Goal: Information Seeking & Learning: Learn about a topic

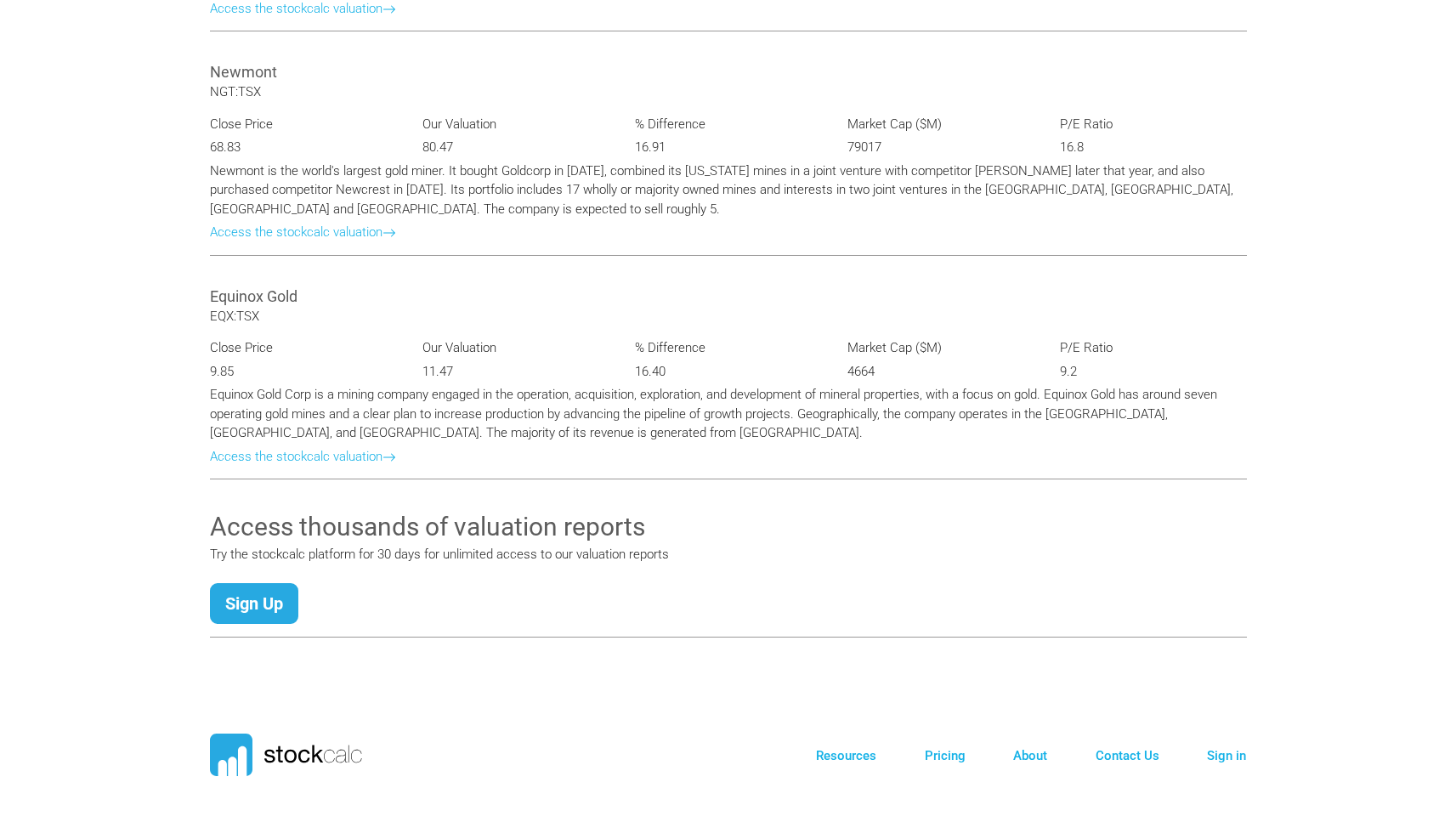
scroll to position [3176, 0]
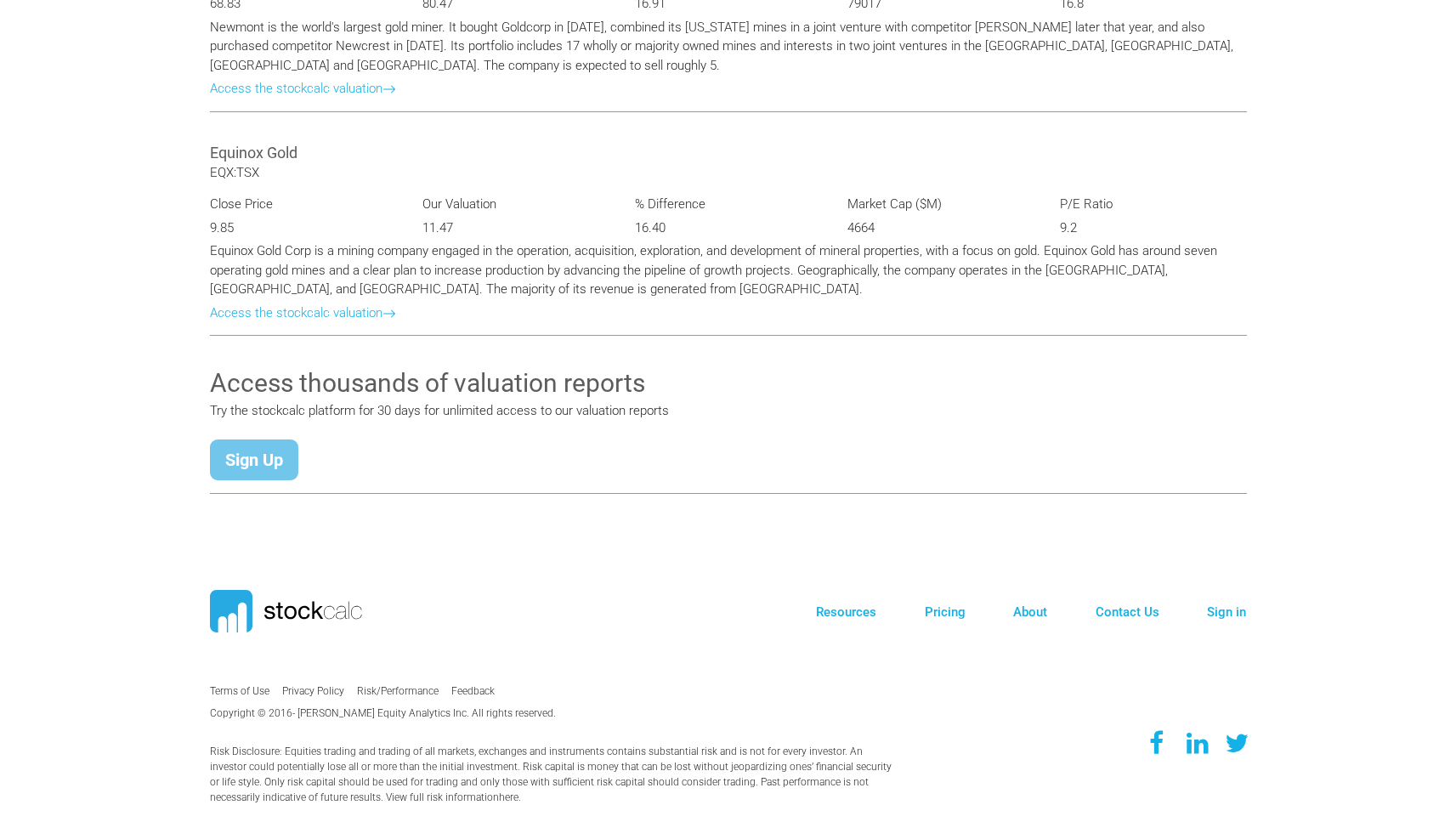
drag, startPoint x: 285, startPoint y: 450, endPoint x: 271, endPoint y: 452, distance: 14.1
click at [282, 451] on link "Sign Up" at bounding box center [254, 460] width 89 height 41
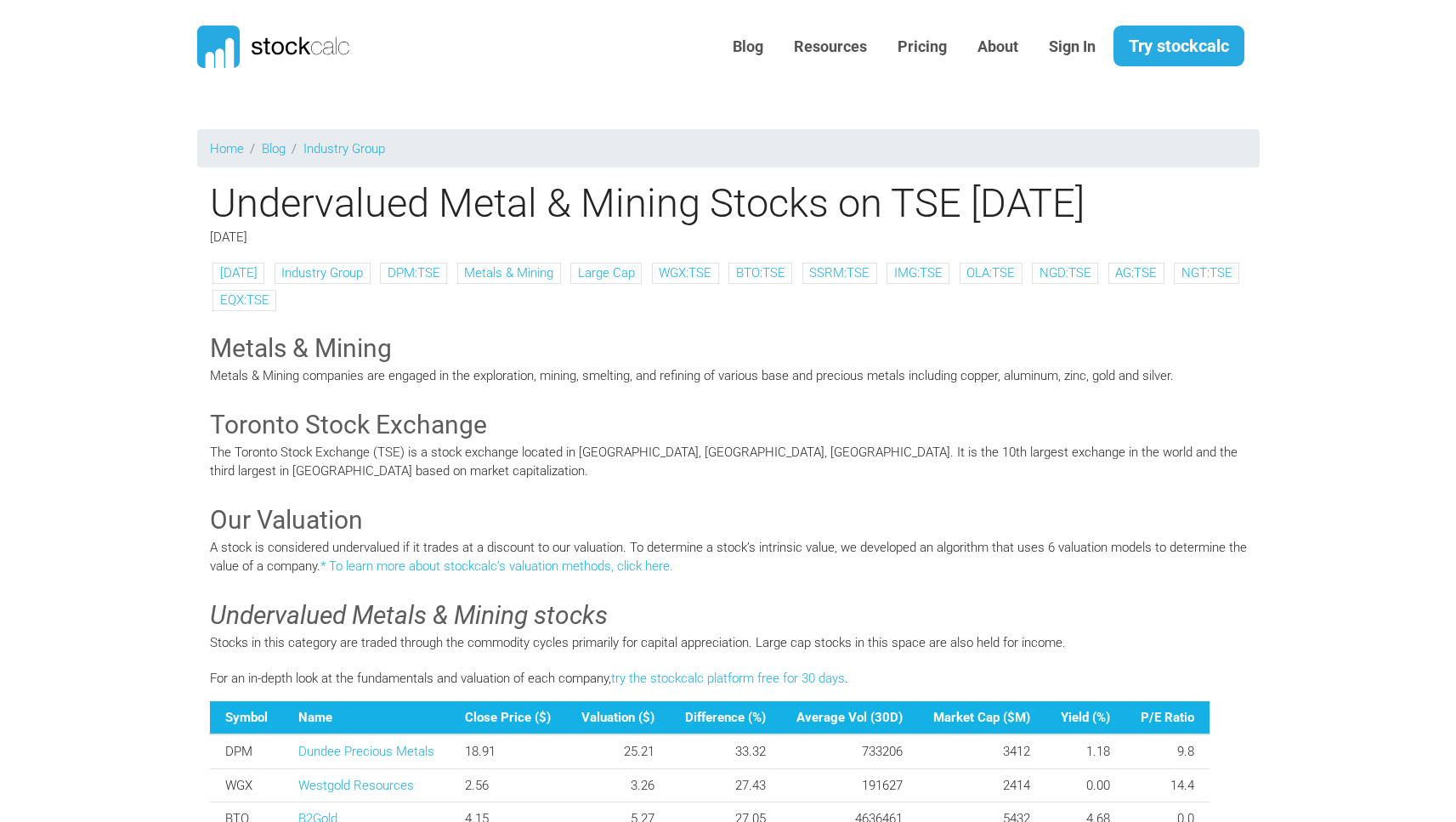
scroll to position [0, 0]
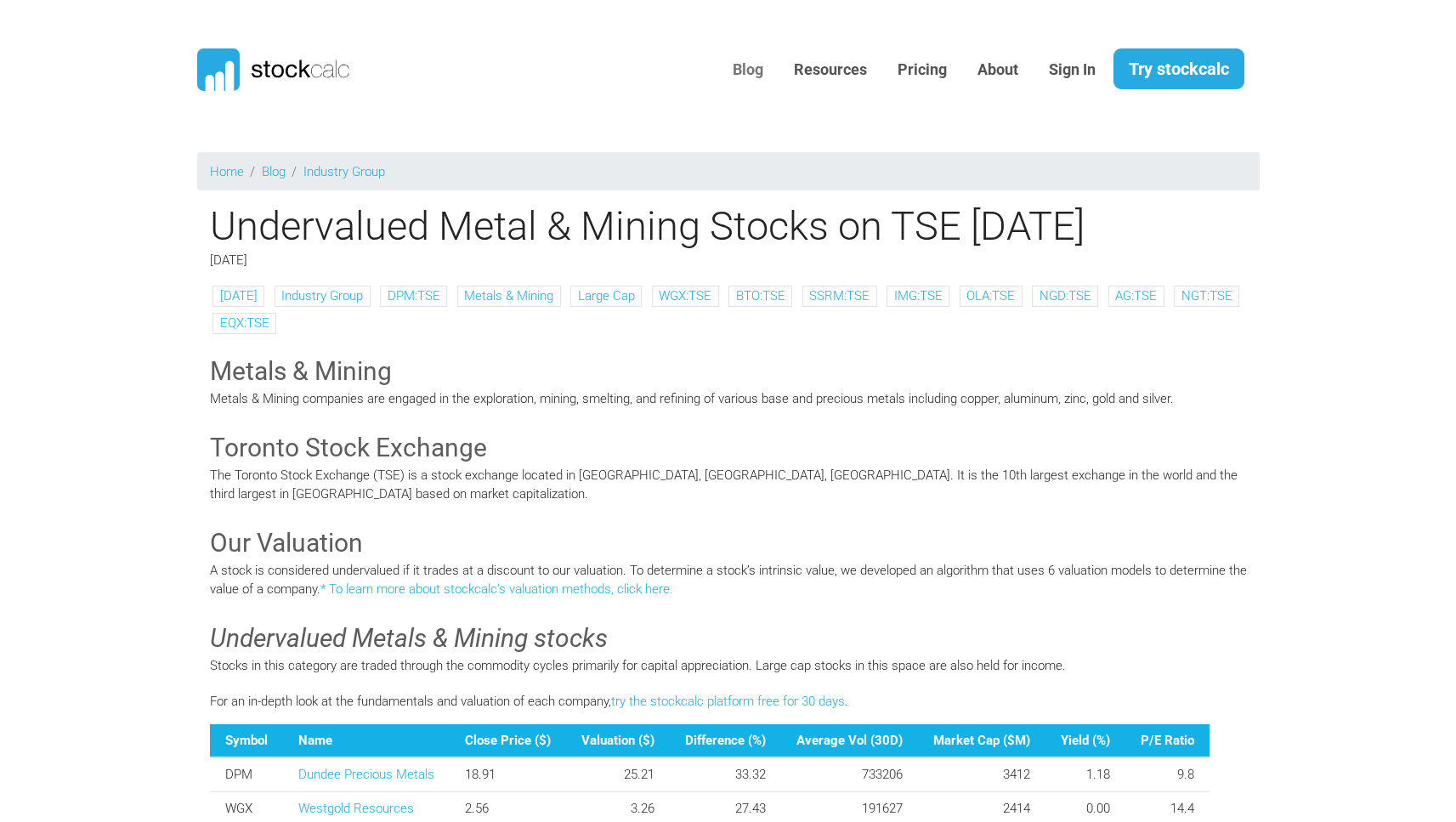
click at [749, 68] on link "Blog" at bounding box center [748, 70] width 56 height 42
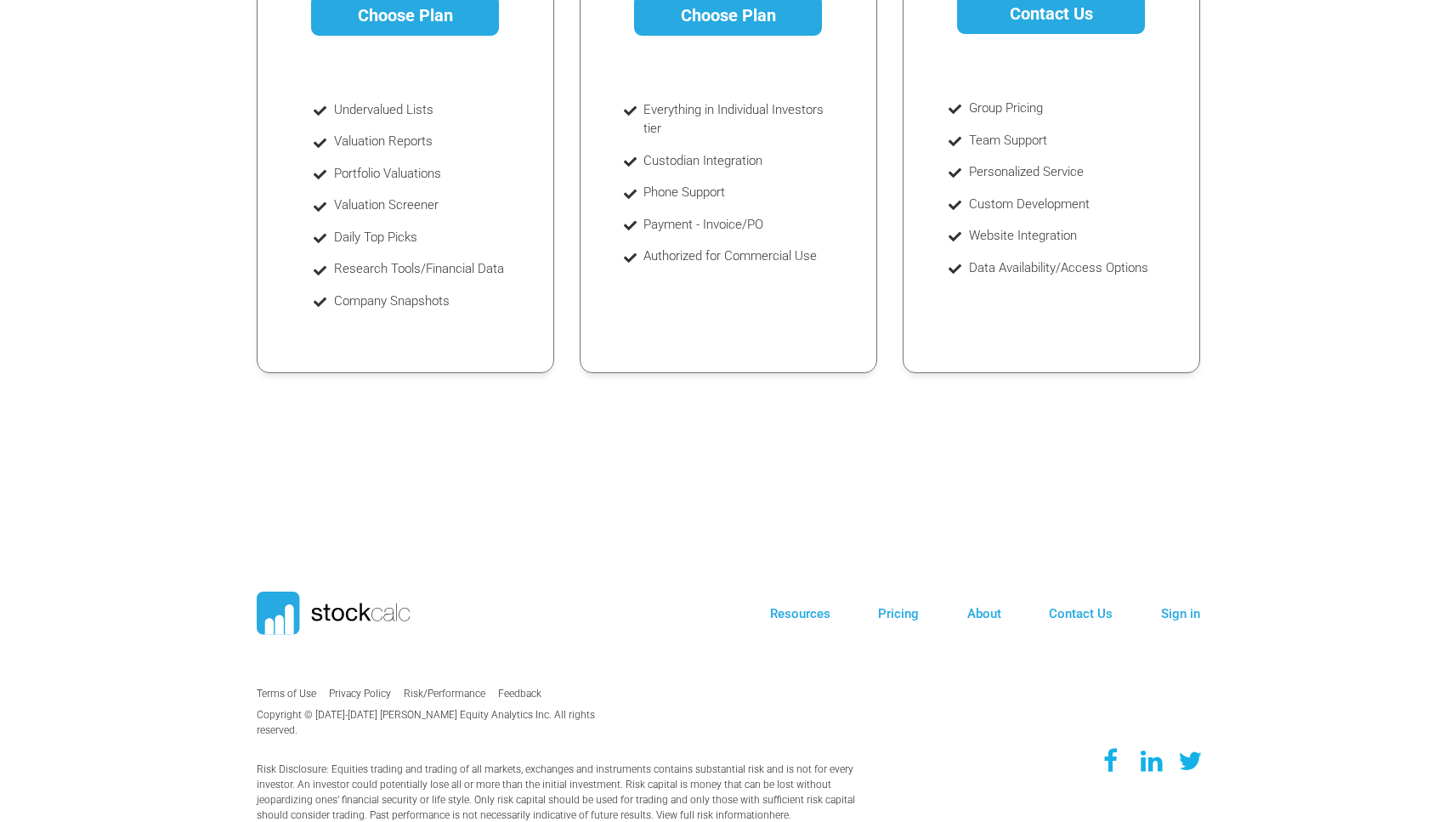
scroll to position [559, 0]
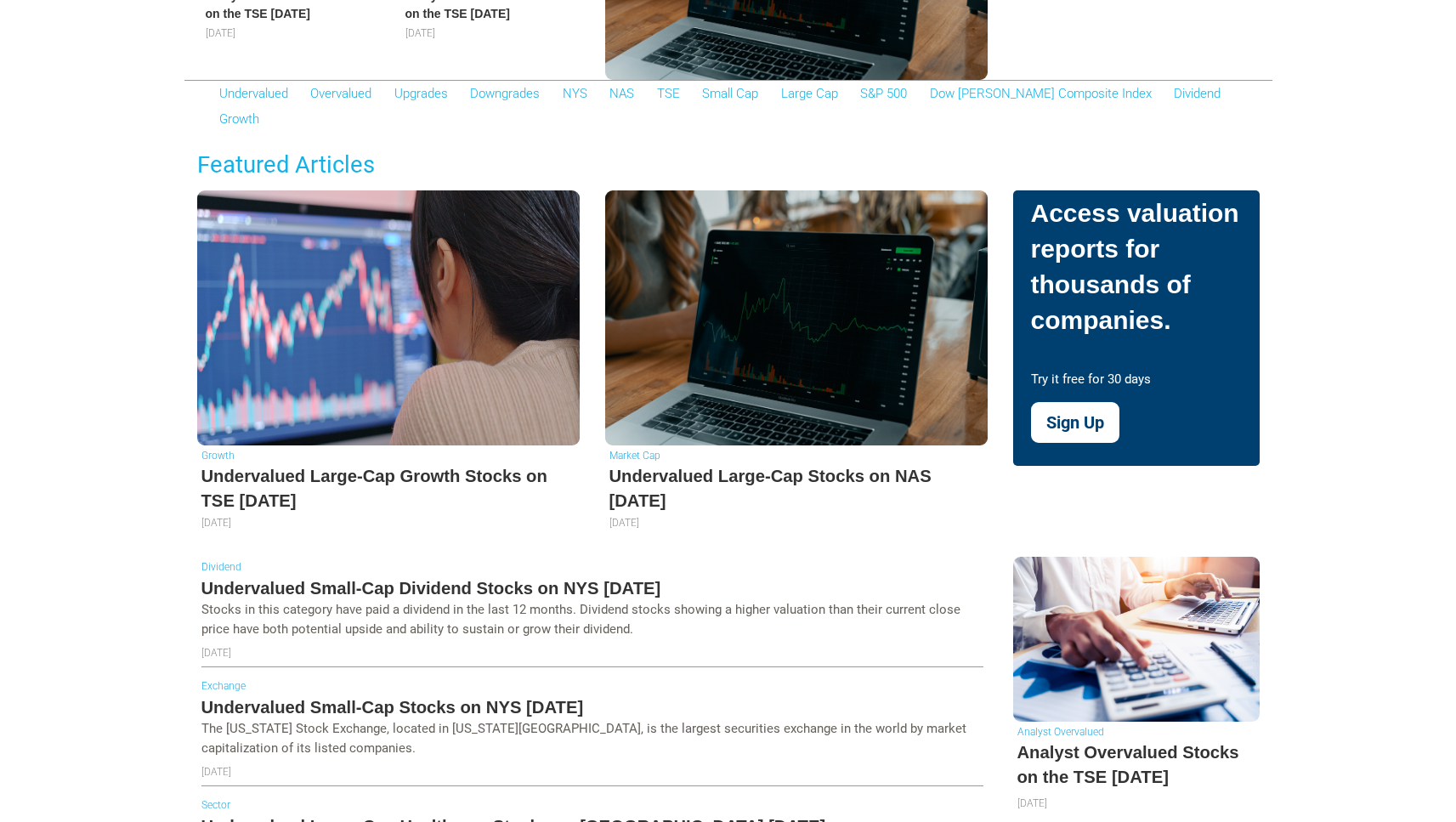
scroll to position [435, 0]
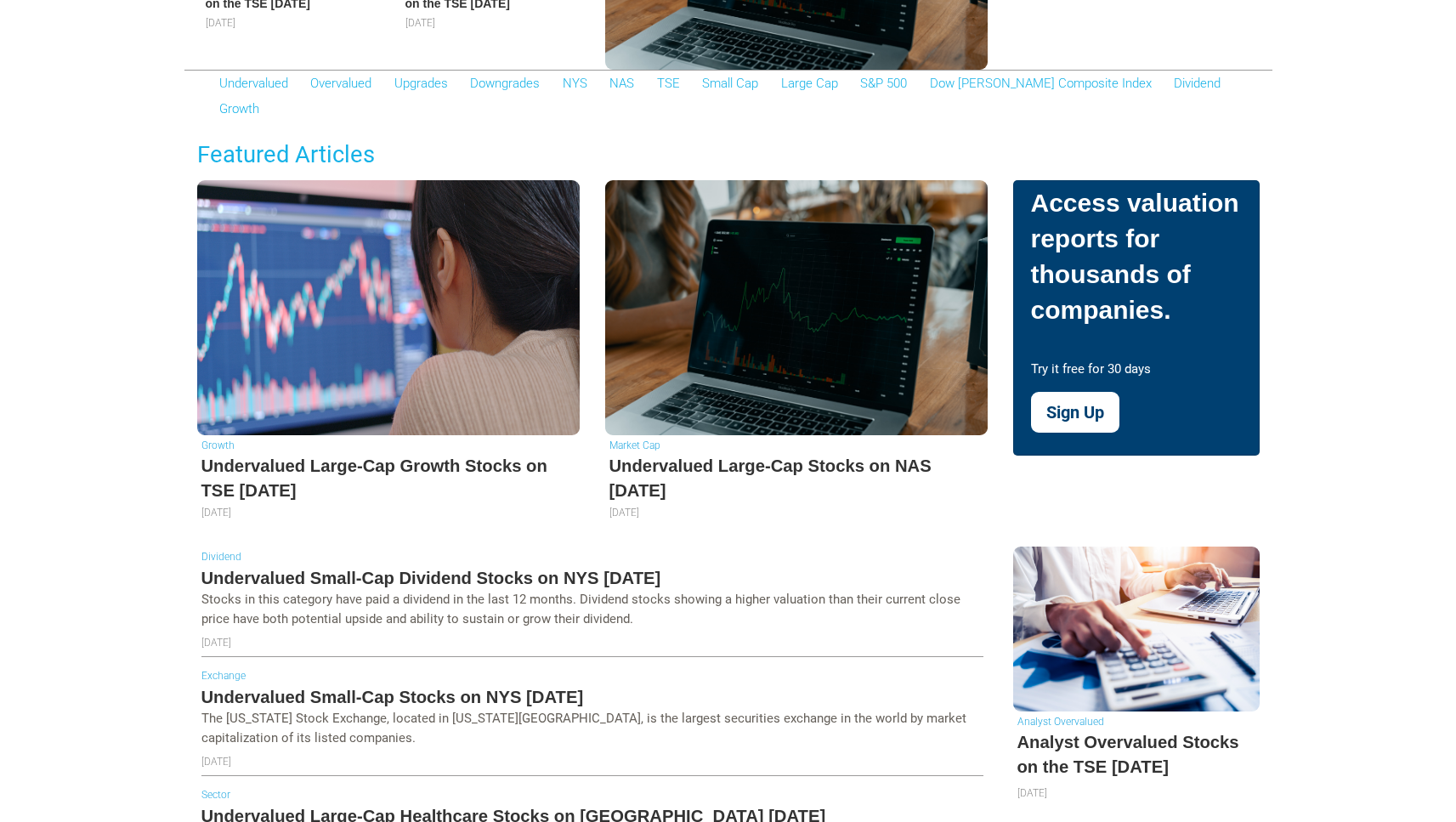
click at [310, 454] on h5 "Undervalued Large-Cap Growth Stocks on TSE [DATE]" at bounding box center [388, 478] width 374 height 49
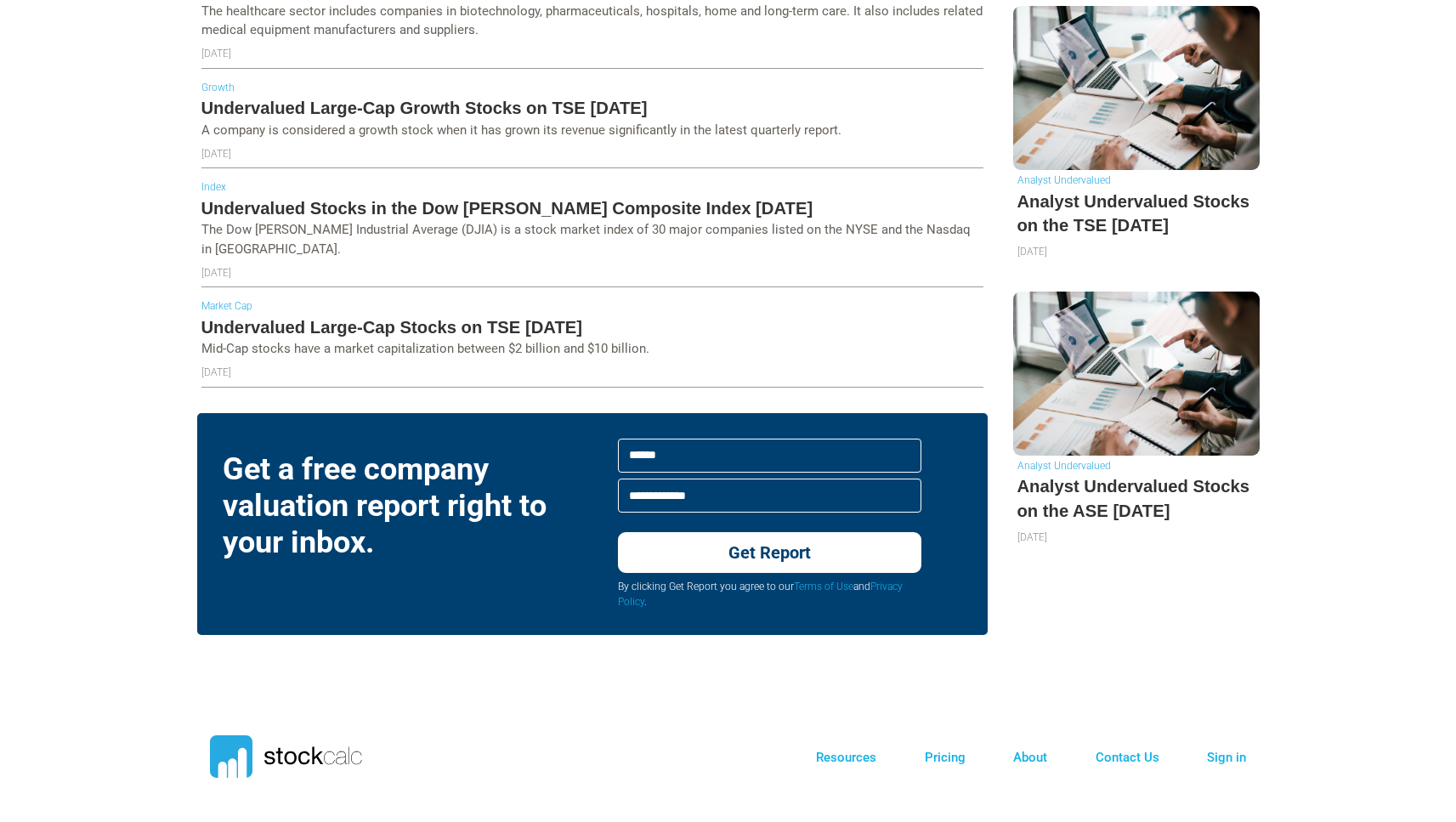
scroll to position [1380, 0]
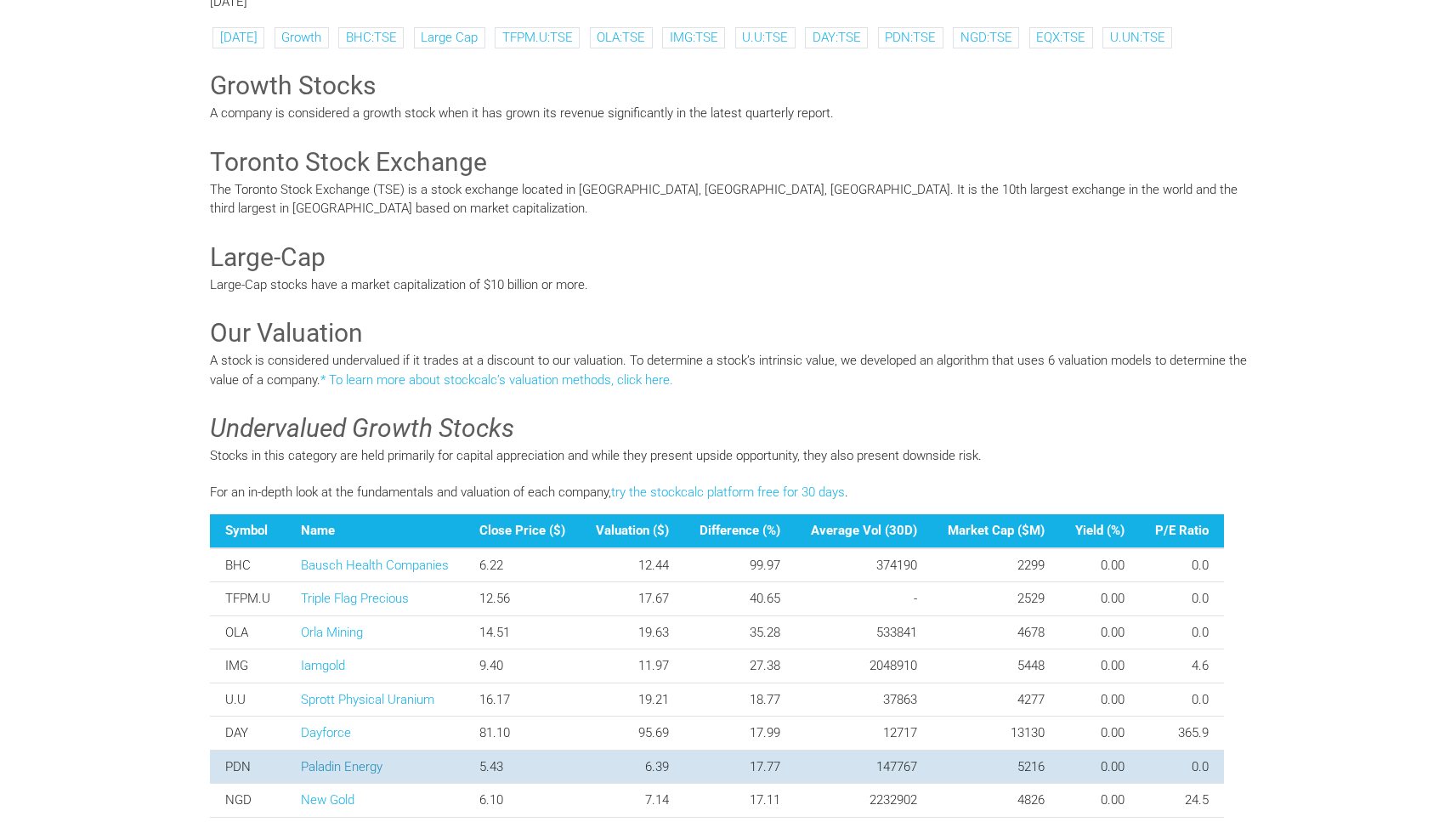
scroll to position [747, 0]
